Goal: Find contact information: Find contact information

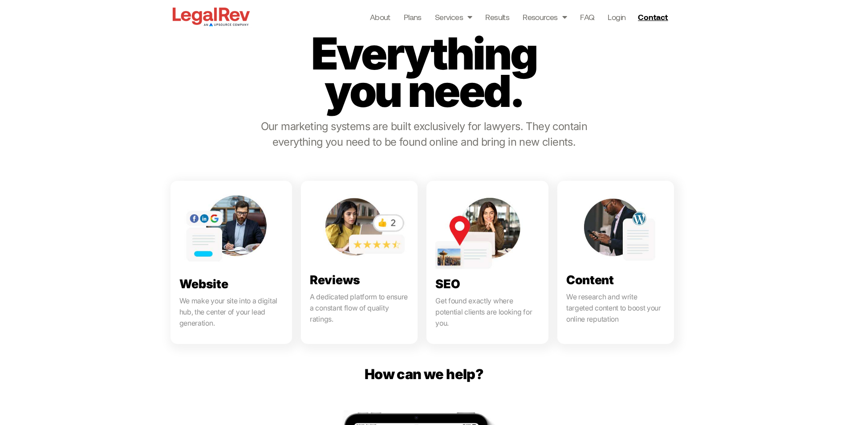
scroll to position [401, 0]
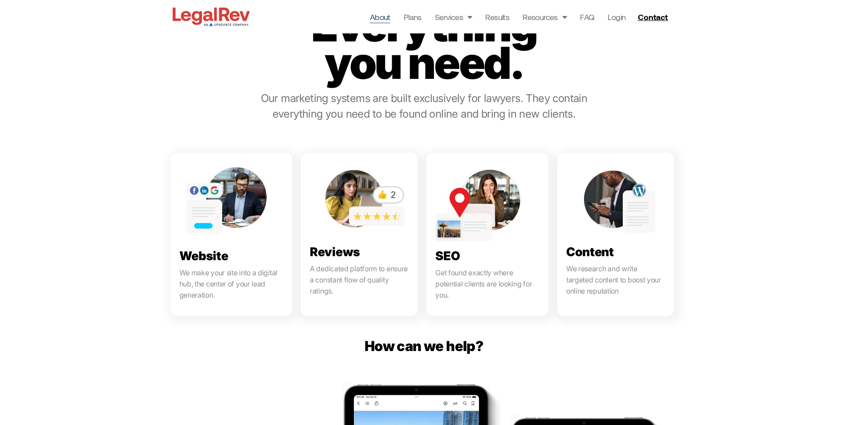
click at [376, 18] on link "About" at bounding box center [380, 17] width 20 height 12
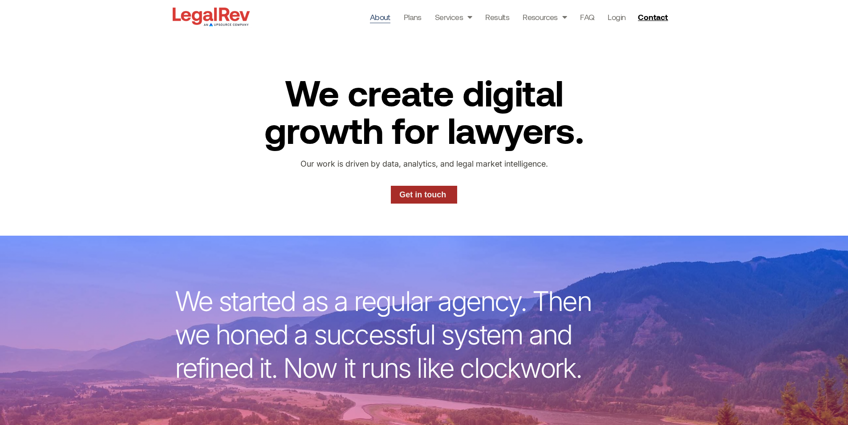
click at [449, 192] on link "Get in touch" at bounding box center [424, 195] width 67 height 18
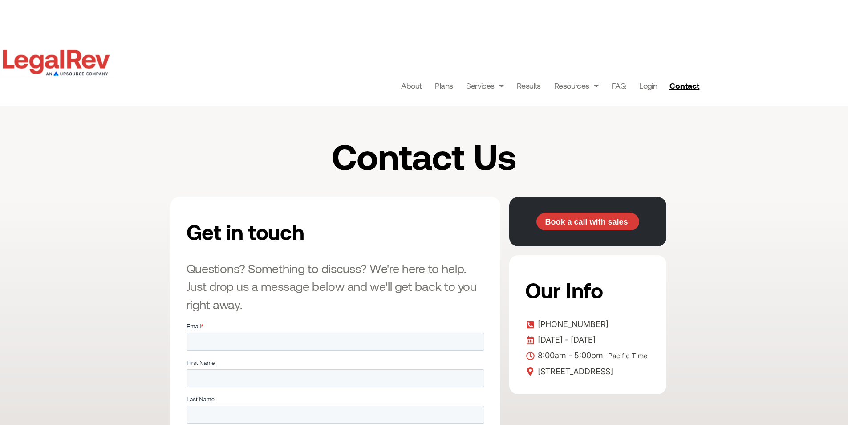
click at [565, 320] on span "[PHONE_NUMBER]" at bounding box center [572, 324] width 73 height 13
